Goal: Register for event/course

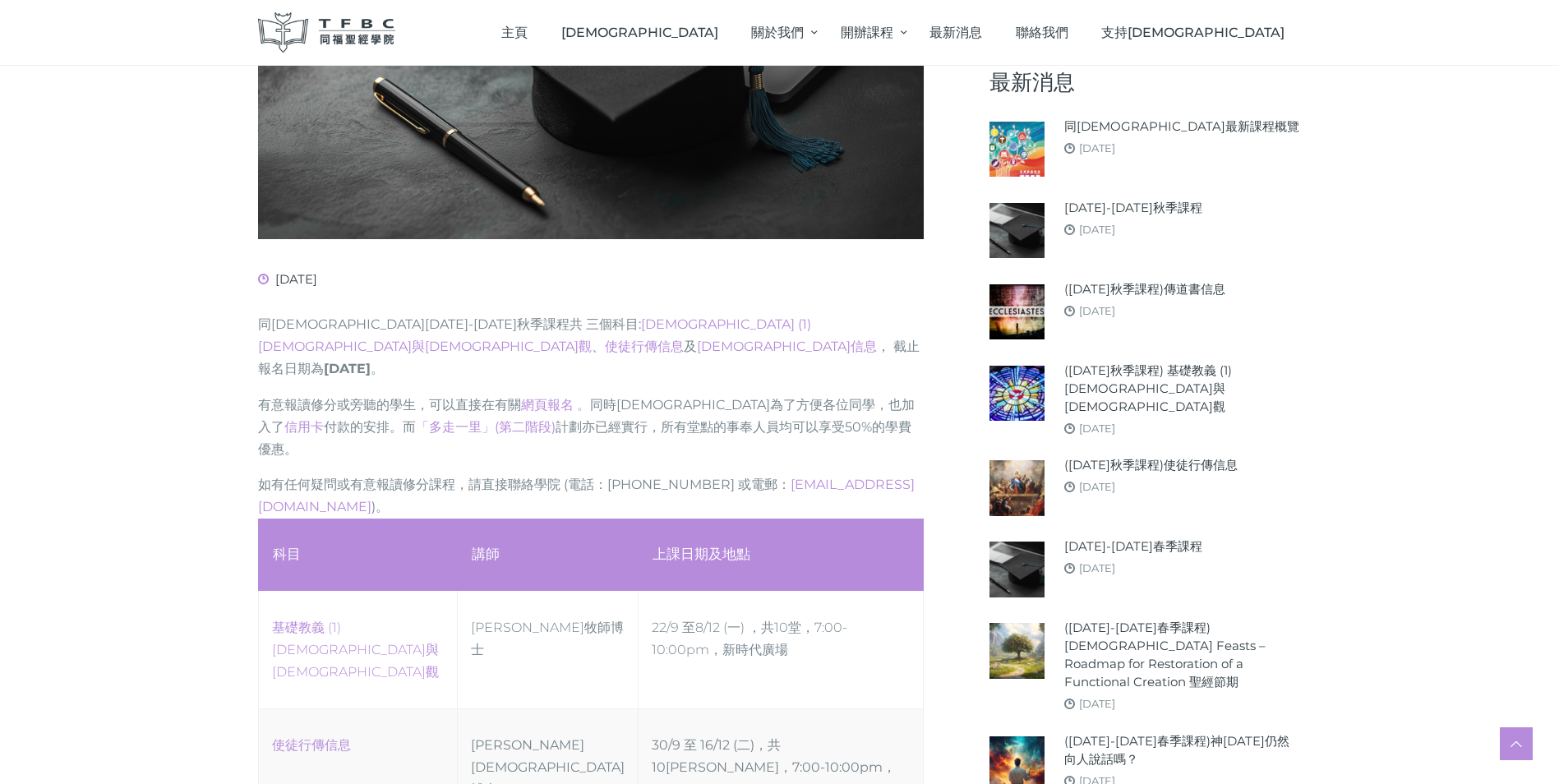
scroll to position [476, 0]
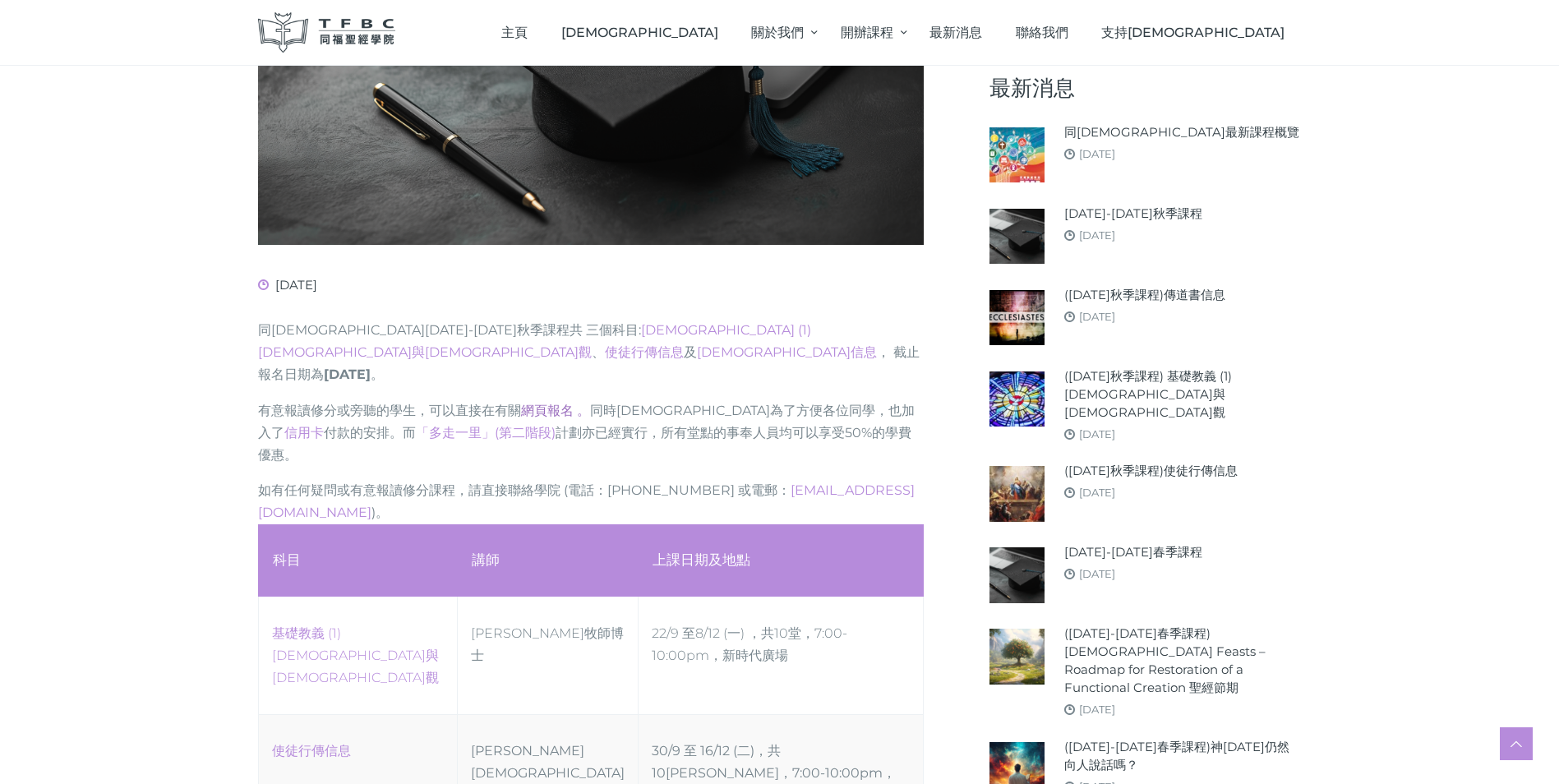
click at [557, 402] on link "網頁報名 。" at bounding box center [555, 410] width 69 height 16
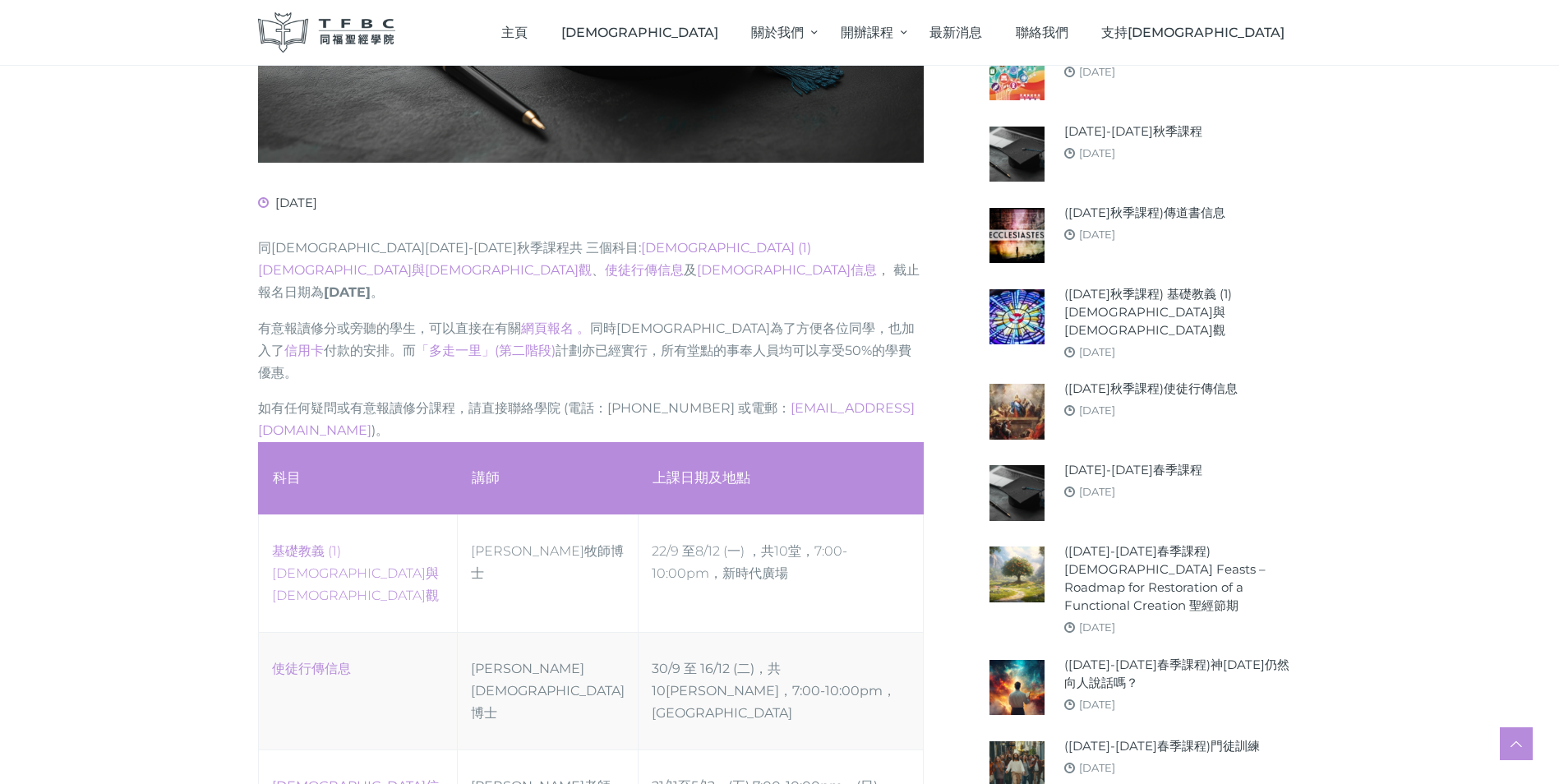
scroll to position [657, 0]
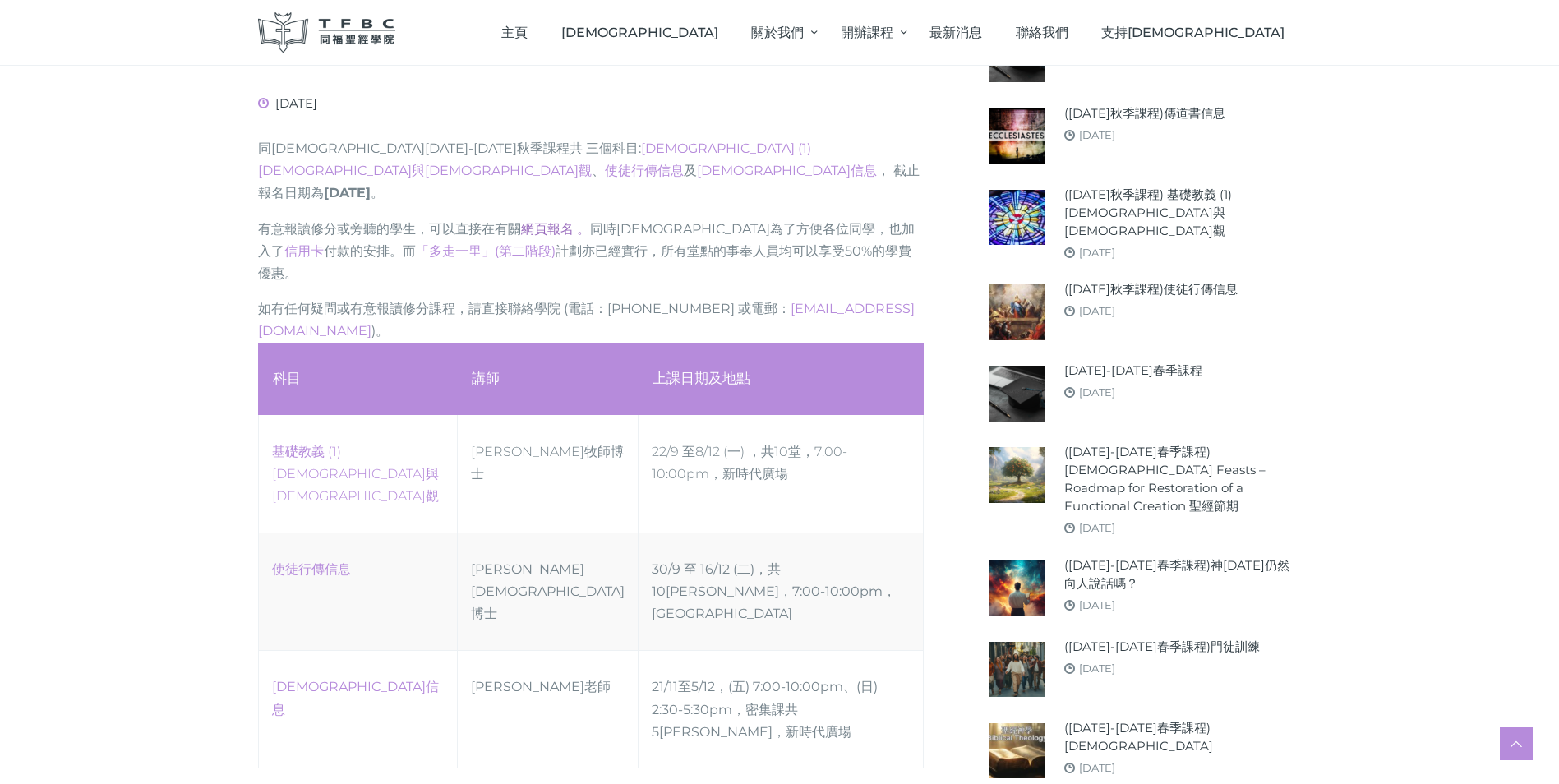
click at [542, 221] on link "網頁報名 。" at bounding box center [555, 229] width 69 height 16
click at [304, 561] on link "使徒行傳信息" at bounding box center [311, 569] width 79 height 16
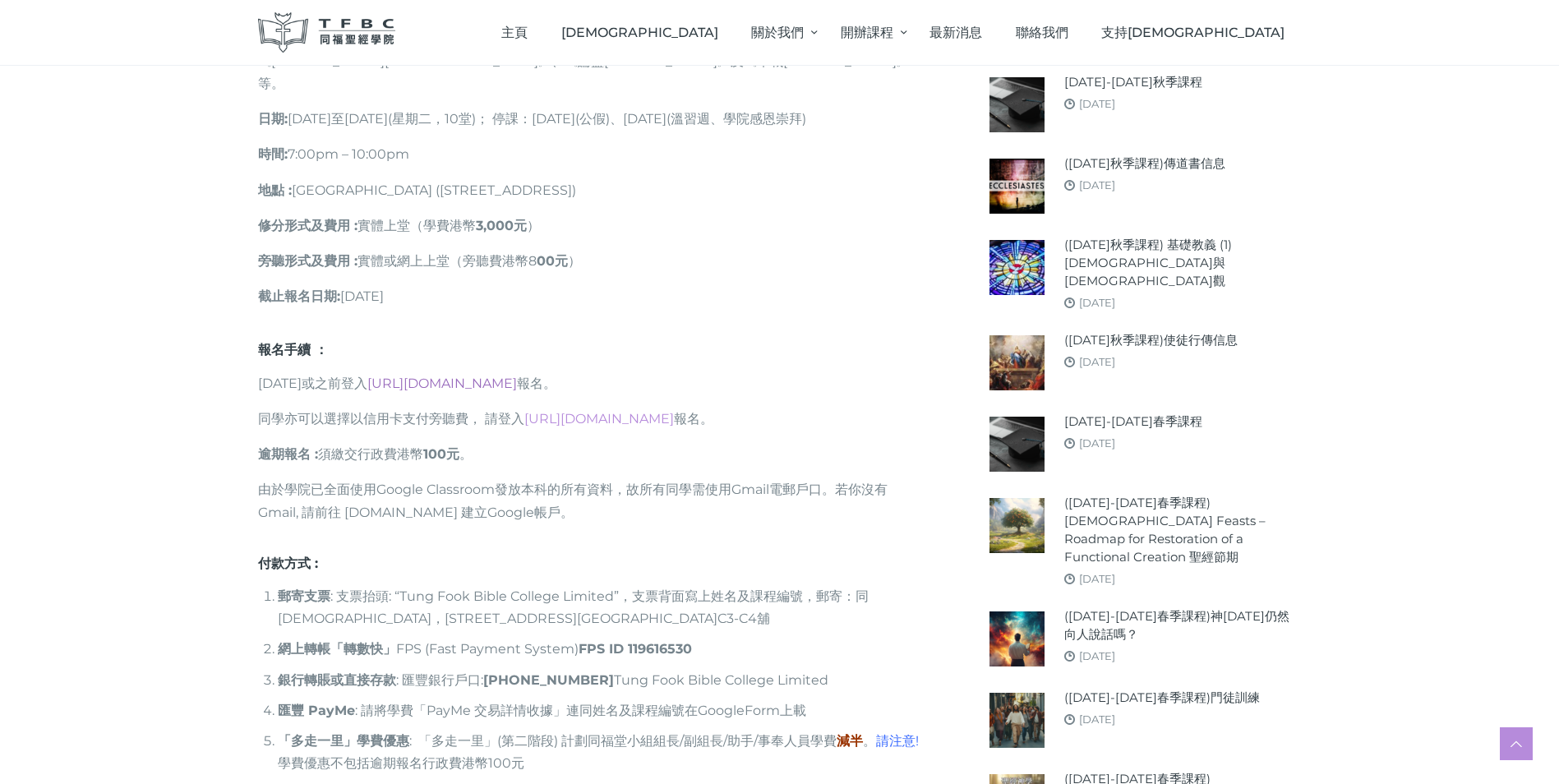
scroll to position [1233, 0]
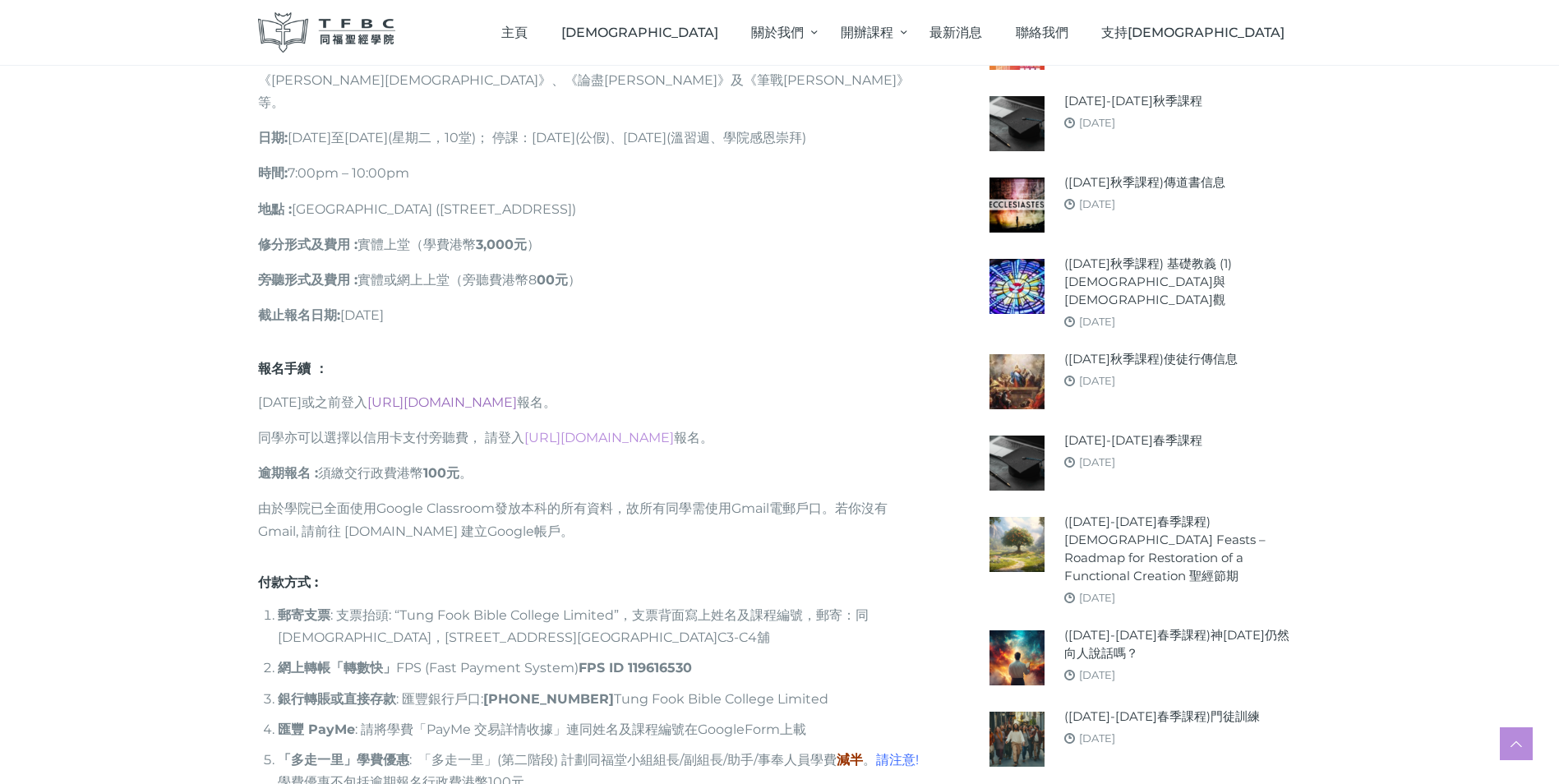
click at [517, 394] on link "[URL][DOMAIN_NAME]" at bounding box center [442, 402] width 150 height 16
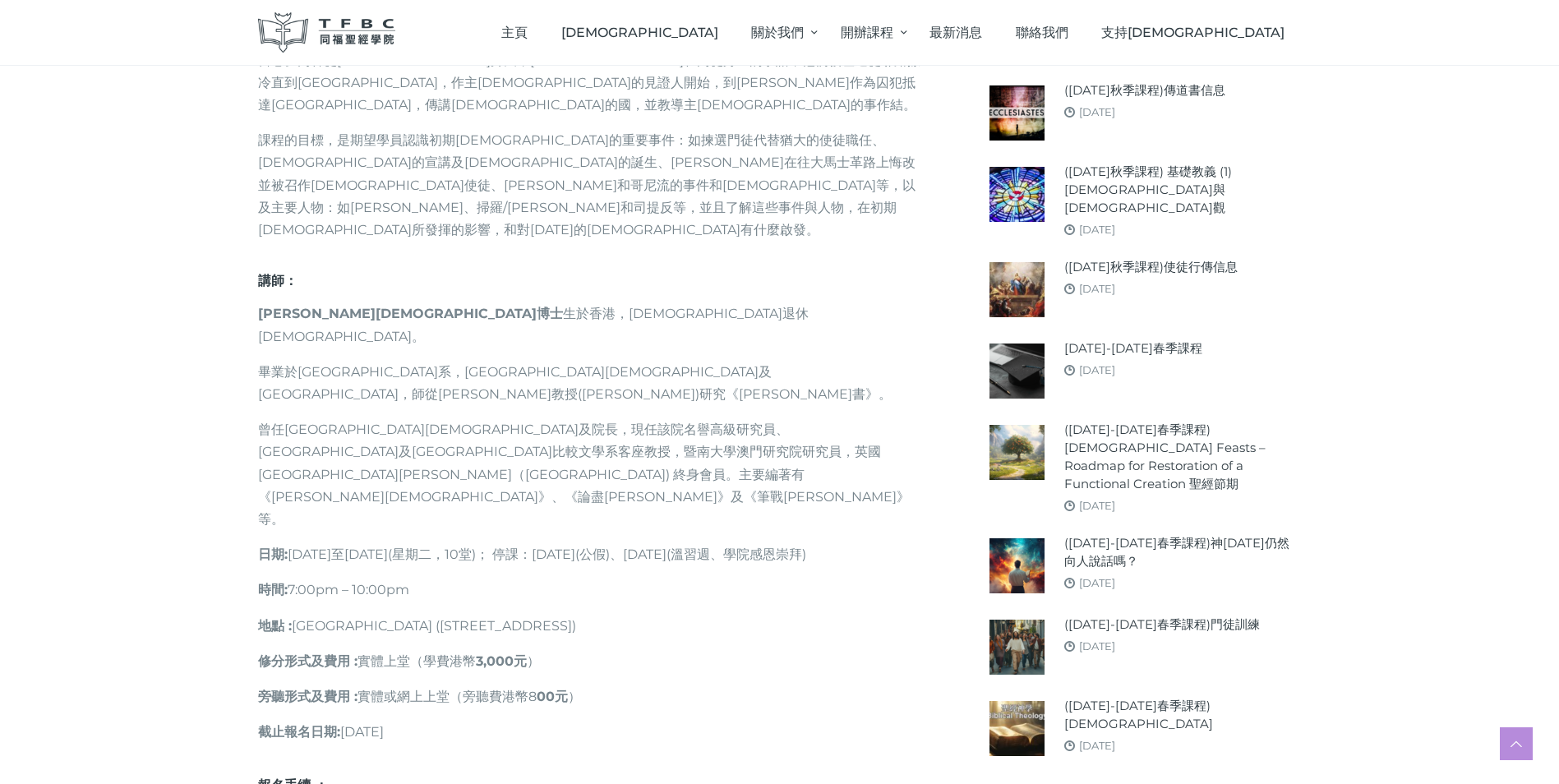
scroll to position [822, 0]
